Goal: Obtain resource: Obtain resource

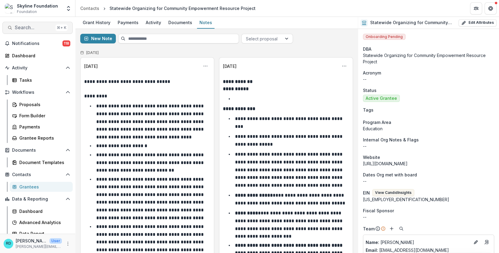
click at [20, 27] on span "Search..." at bounding box center [34, 28] width 38 height 6
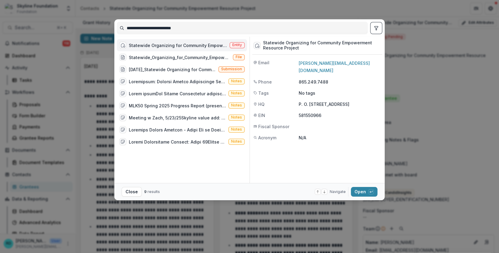
drag, startPoint x: 193, startPoint y: 29, endPoint x: 121, endPoint y: 29, distance: 71.2
click at [121, 29] on input "**********" at bounding box center [242, 28] width 251 height 10
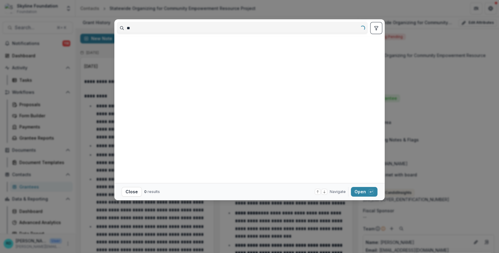
type input "*"
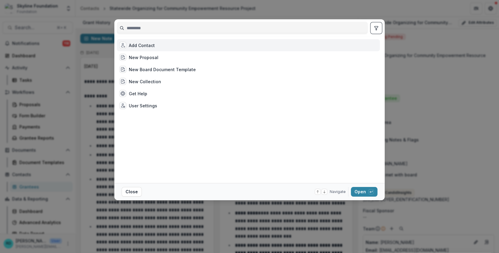
click at [26, 28] on div "Add Contact New Proposal New Board Document Template New Collection Get Help Us…" at bounding box center [249, 126] width 499 height 253
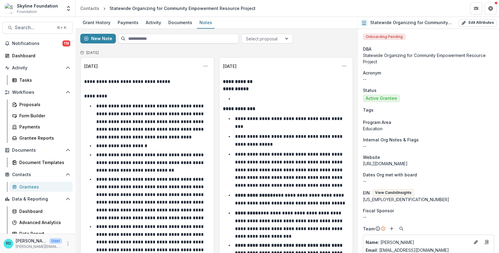
click at [26, 28] on span "Search..." at bounding box center [34, 28] width 38 height 6
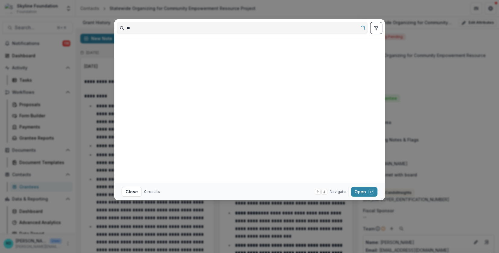
type input "*"
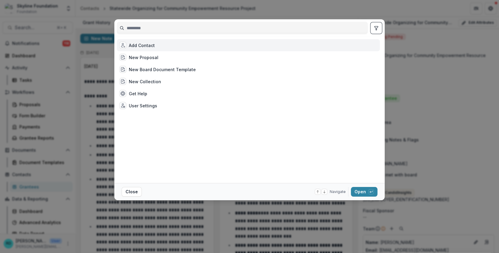
click at [28, 24] on div "Add Contact New Proposal New Board Document Template New Collection Get Help Us…" at bounding box center [249, 126] width 499 height 253
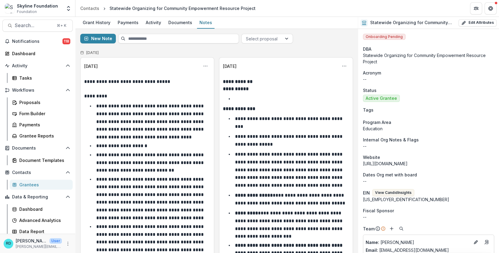
scroll to position [5, 0]
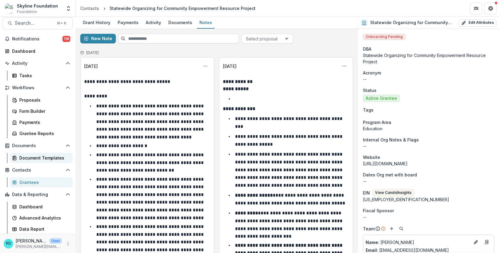
click at [40, 158] on div "Document Templates" at bounding box center [43, 158] width 49 height 6
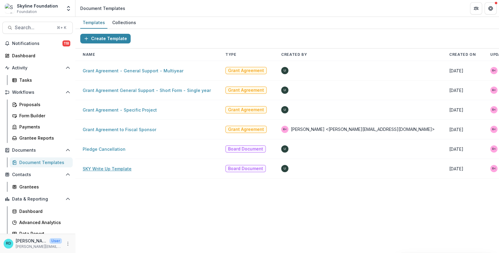
click at [106, 169] on link "SKY Write Up Template" at bounding box center [107, 168] width 49 height 5
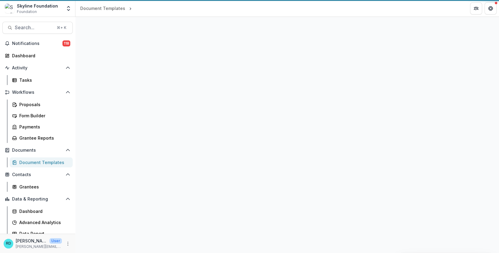
select select "**********"
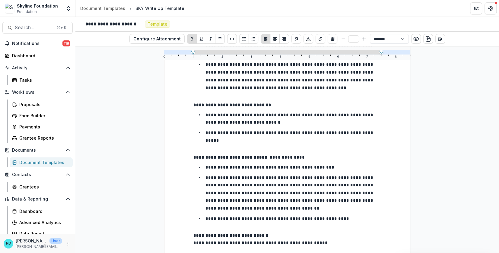
scroll to position [318, 0]
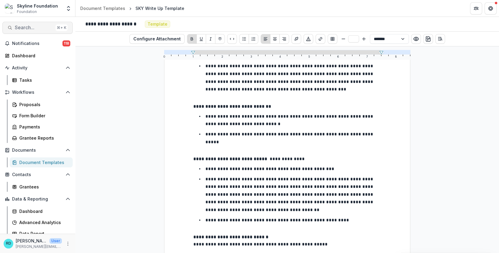
click at [32, 30] on span "Search..." at bounding box center [34, 28] width 38 height 6
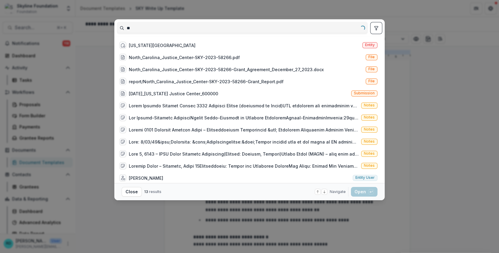
type input "*"
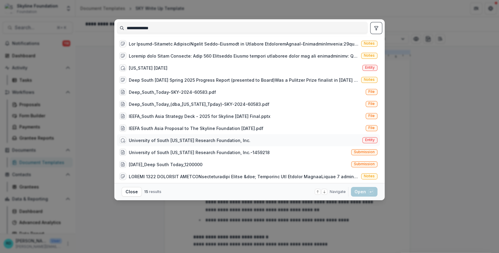
scroll to position [39, 0]
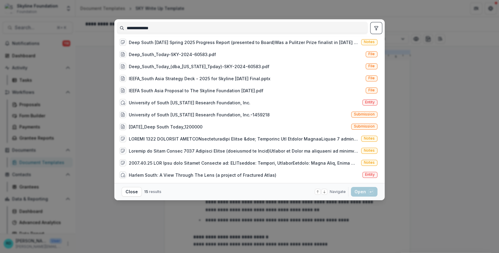
click at [165, 30] on input "**********" at bounding box center [242, 28] width 251 height 10
type input "*"
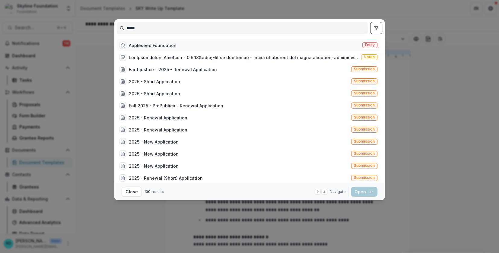
type input "*****"
click at [165, 46] on div "Appleseed Foundation" at bounding box center [153, 45] width 48 height 6
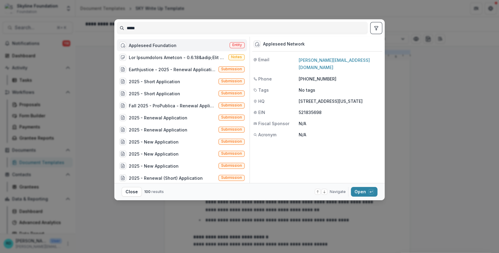
click at [164, 46] on div "Appleseed Foundation" at bounding box center [153, 45] width 48 height 6
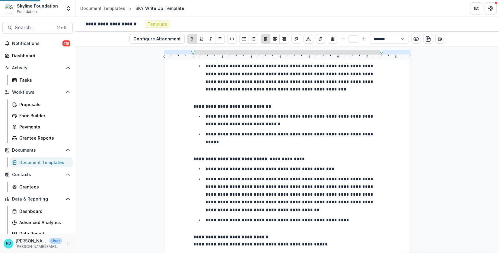
click at [164, 46] on div "Appleseed Foundation" at bounding box center [157, 49] width 45 height 6
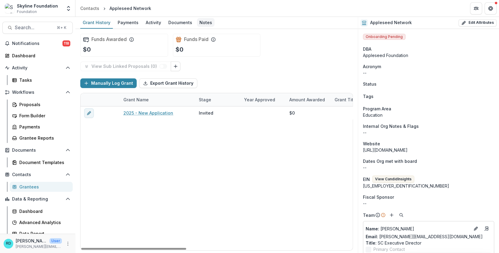
click at [205, 22] on div "Notes" at bounding box center [206, 22] width 18 height 9
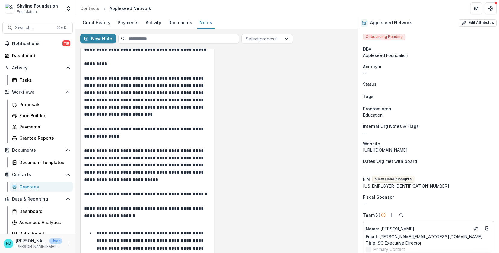
scroll to position [724, 0]
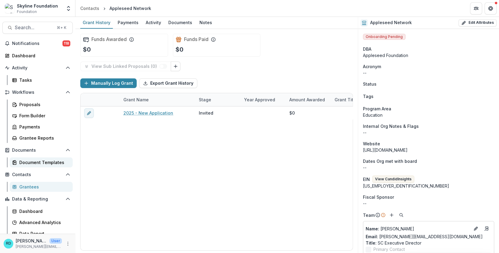
click at [36, 164] on div "Document Templates" at bounding box center [43, 162] width 49 height 6
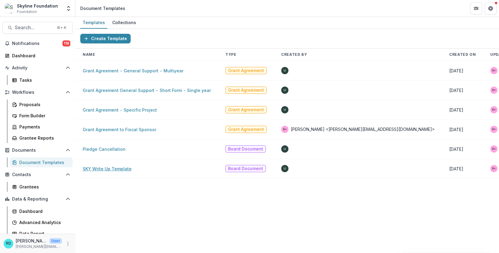
click at [111, 168] on link "SKY Write Up Template" at bounding box center [107, 168] width 49 height 5
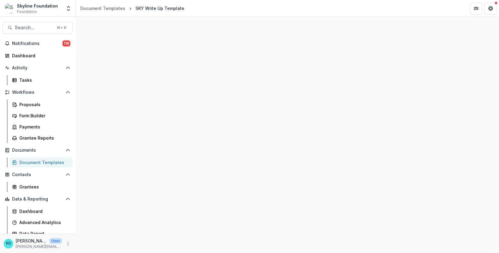
select select "**********"
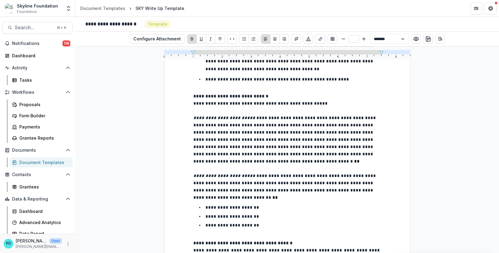
scroll to position [458, 0]
